Goal: Navigation & Orientation: Find specific page/section

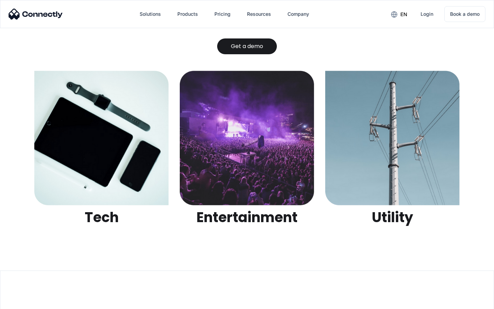
scroll to position [2163, 0]
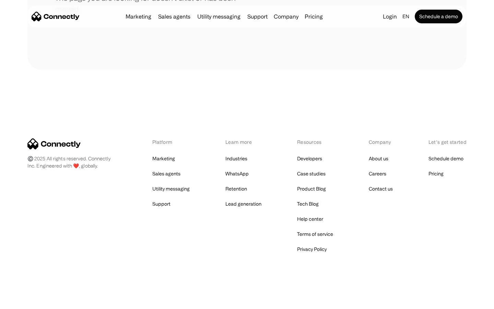
scroll to position [125, 0]
